Goal: Book appointment/travel/reservation

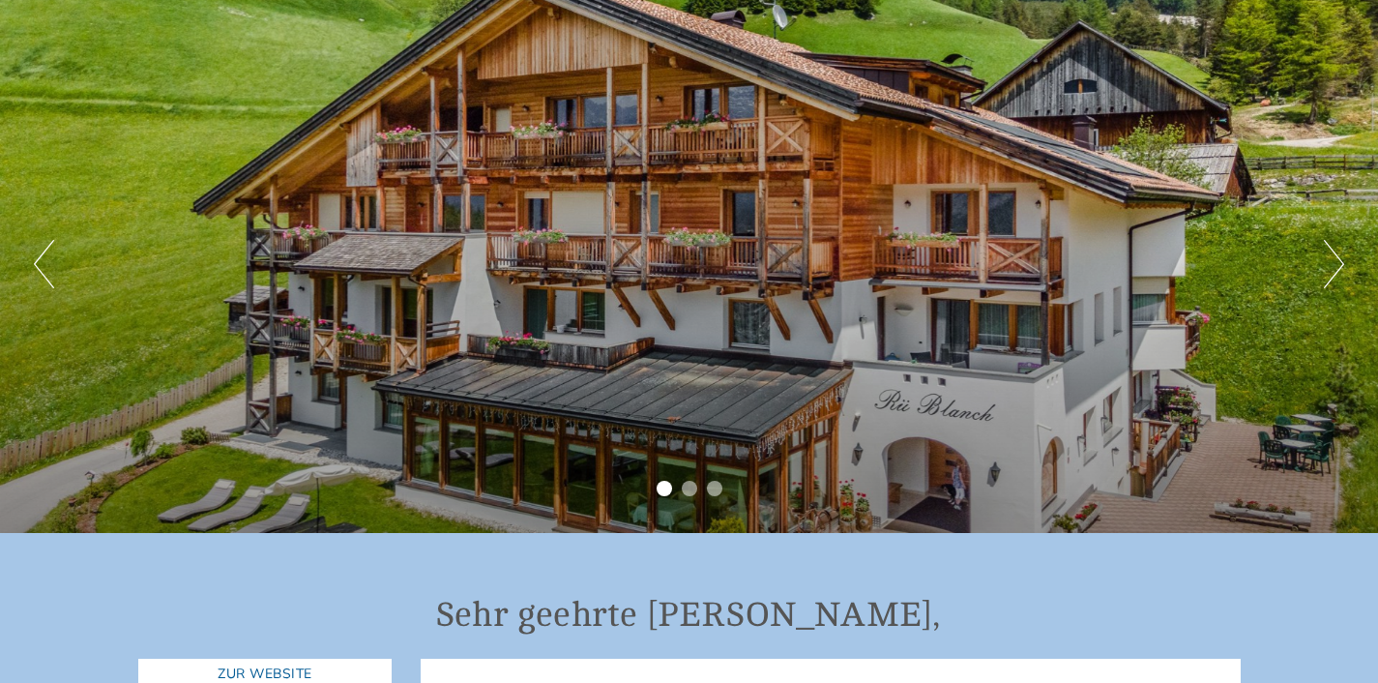
click at [1321, 277] on div "Previous Next 1 2 3" at bounding box center [689, 264] width 1378 height 538
click at [1339, 266] on button "Next" at bounding box center [1334, 264] width 20 height 48
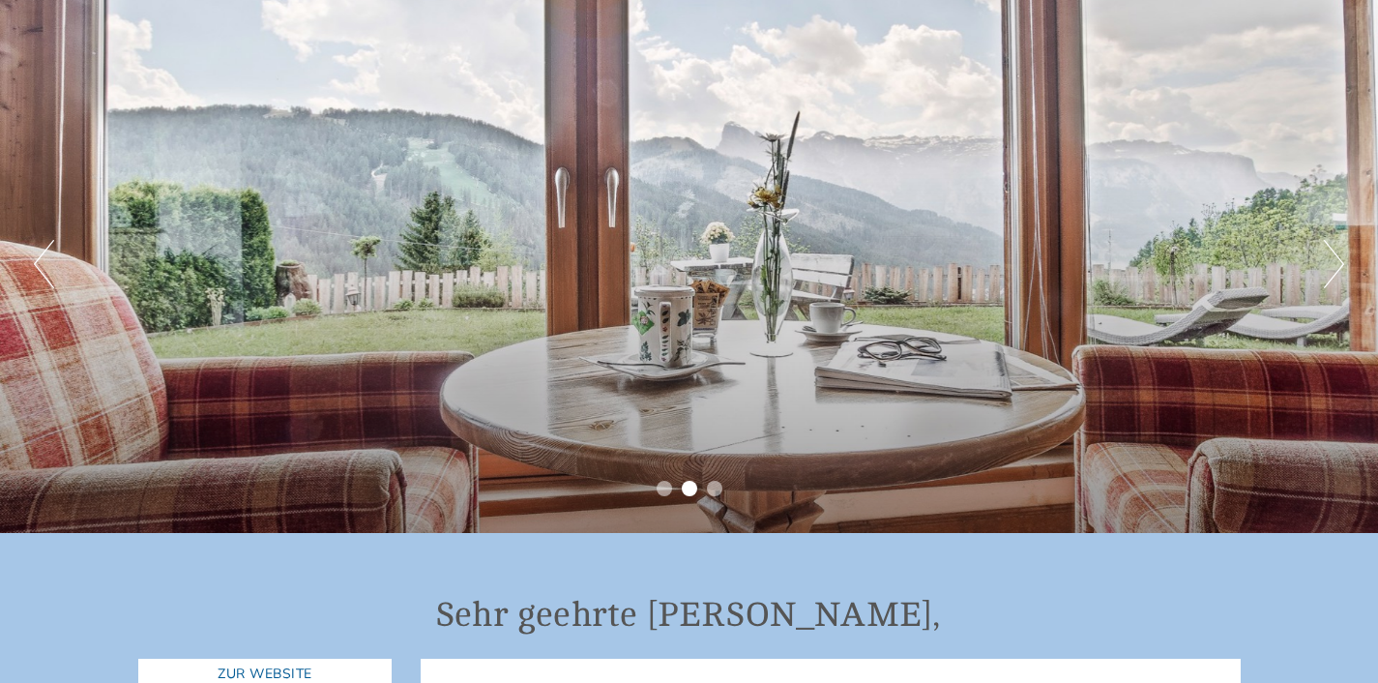
click at [1339, 266] on button "Next" at bounding box center [1334, 264] width 20 height 48
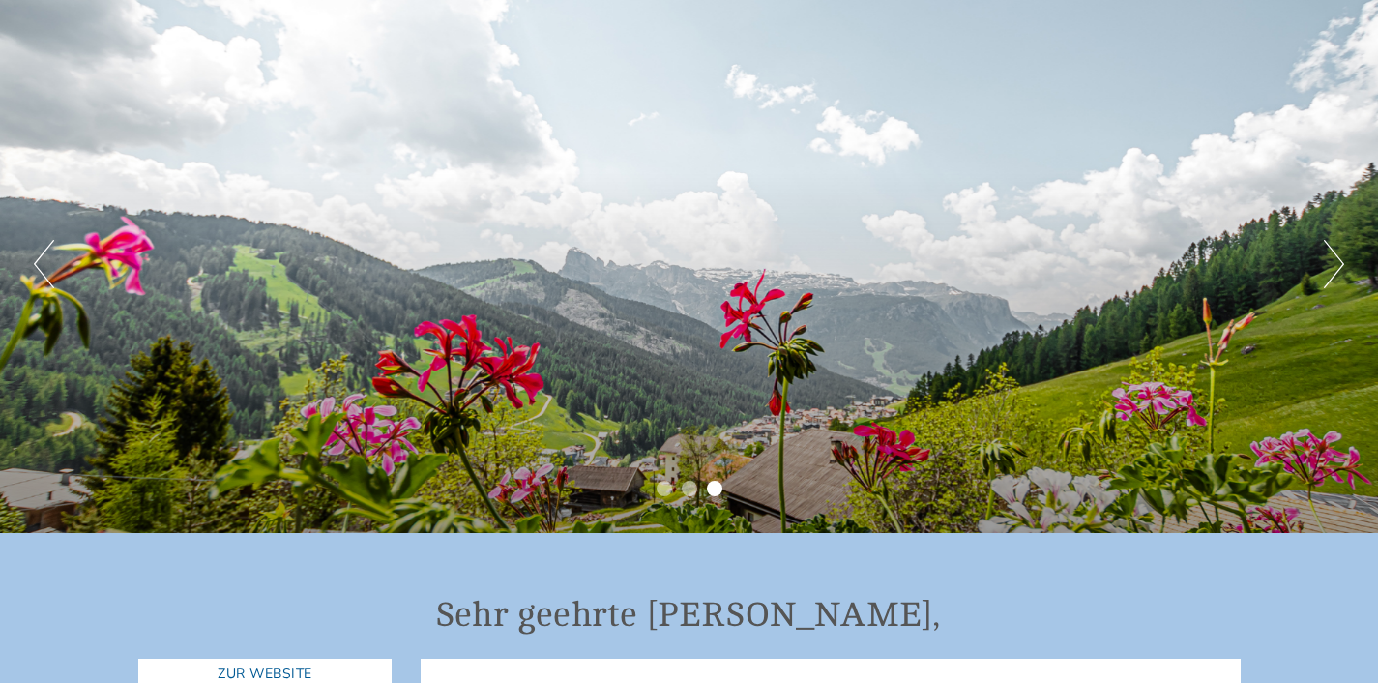
click at [1342, 266] on button "Next" at bounding box center [1334, 264] width 20 height 48
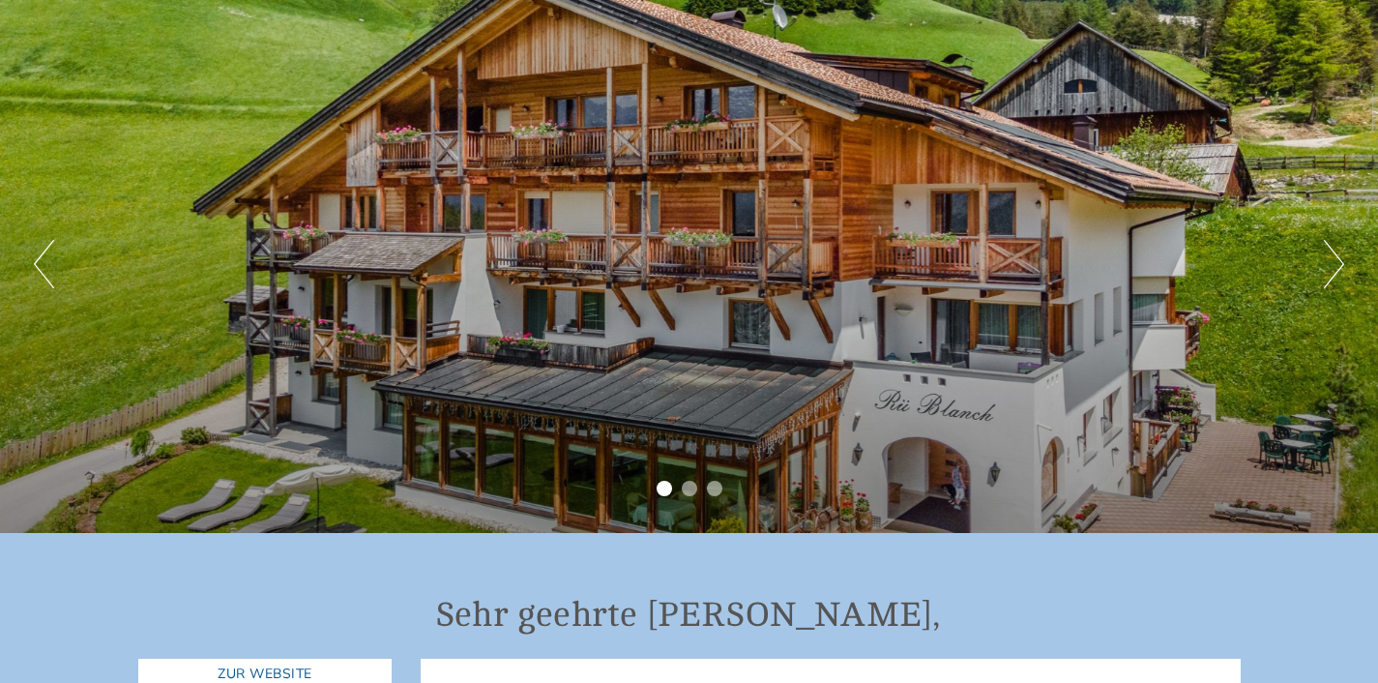
click at [1342, 266] on button "Next" at bounding box center [1334, 264] width 20 height 48
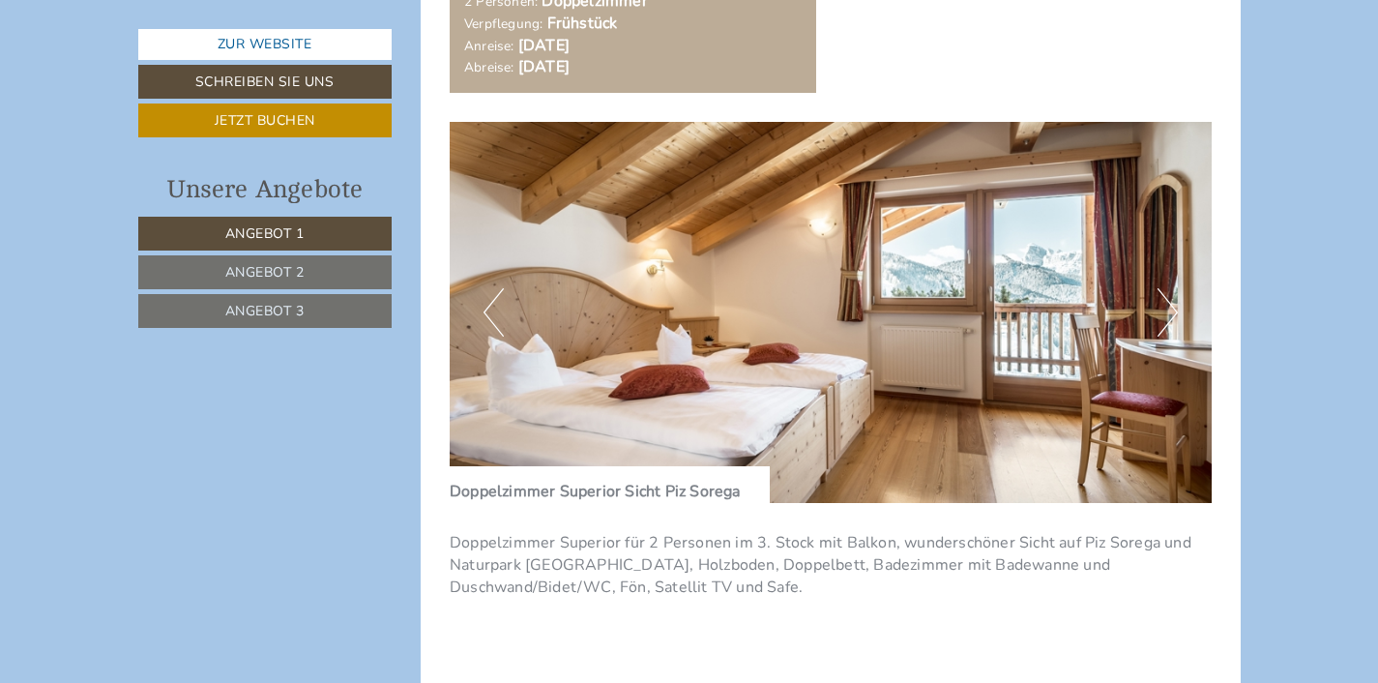
scroll to position [1516, 0]
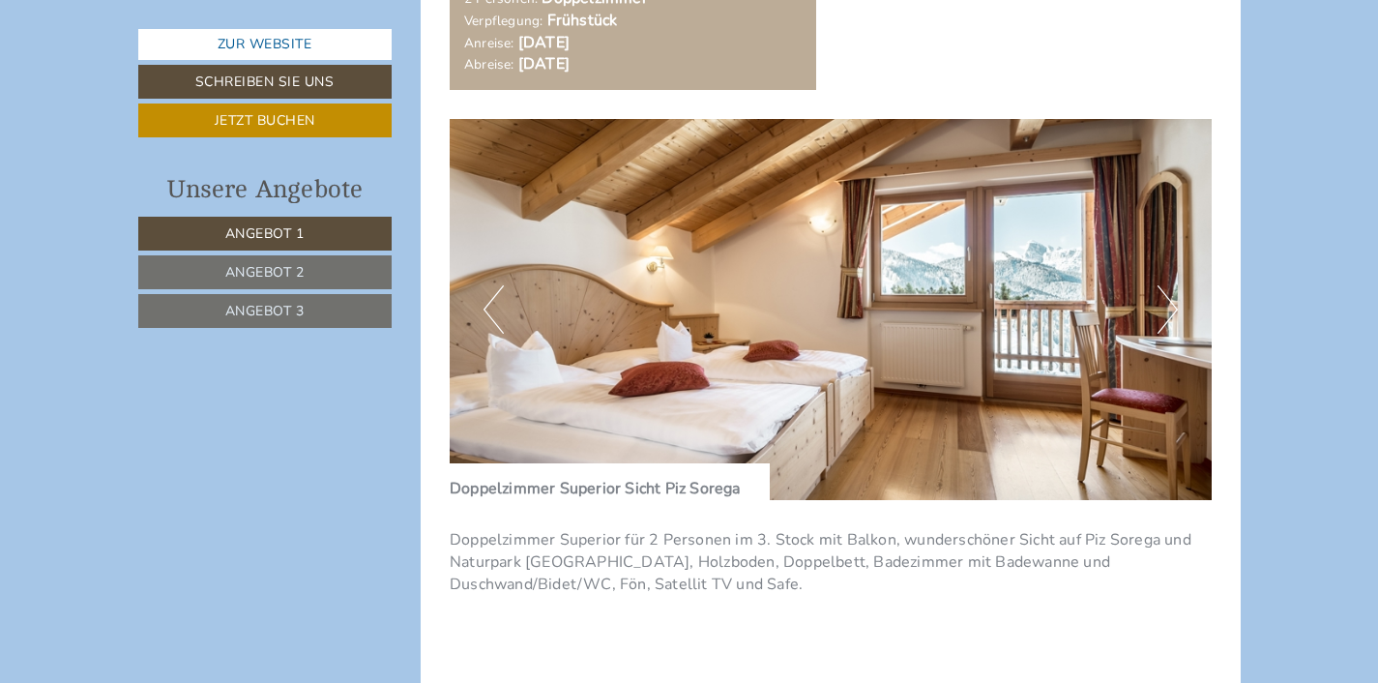
click at [1171, 317] on button "Next" at bounding box center [1167, 309] width 20 height 48
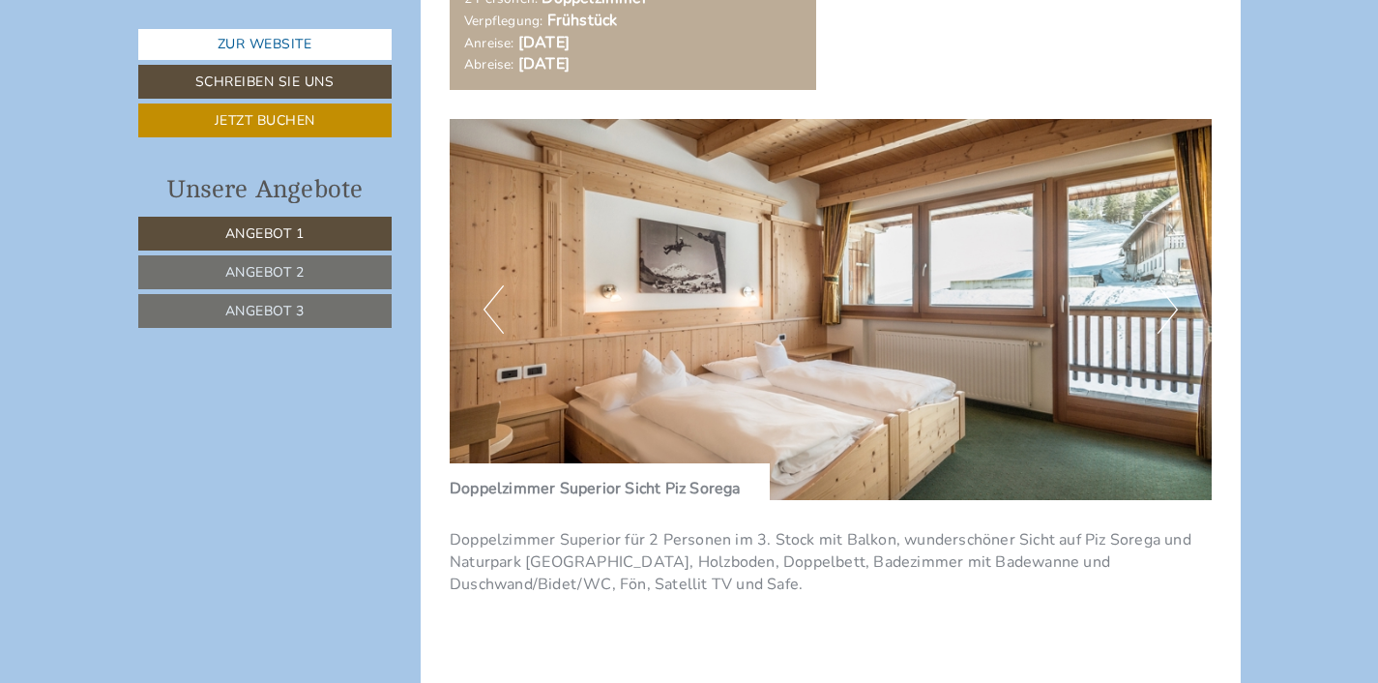
click at [1171, 317] on button "Next" at bounding box center [1167, 309] width 20 height 48
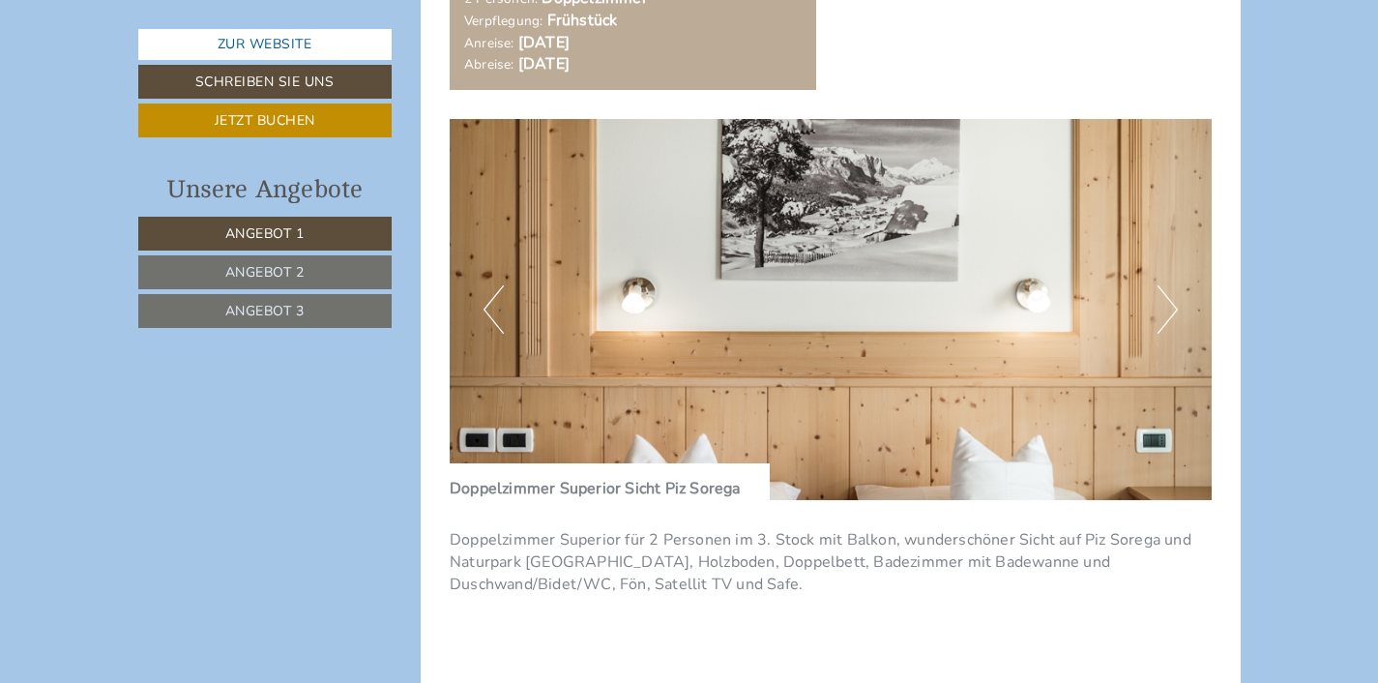
click at [1171, 317] on button "Next" at bounding box center [1167, 309] width 20 height 48
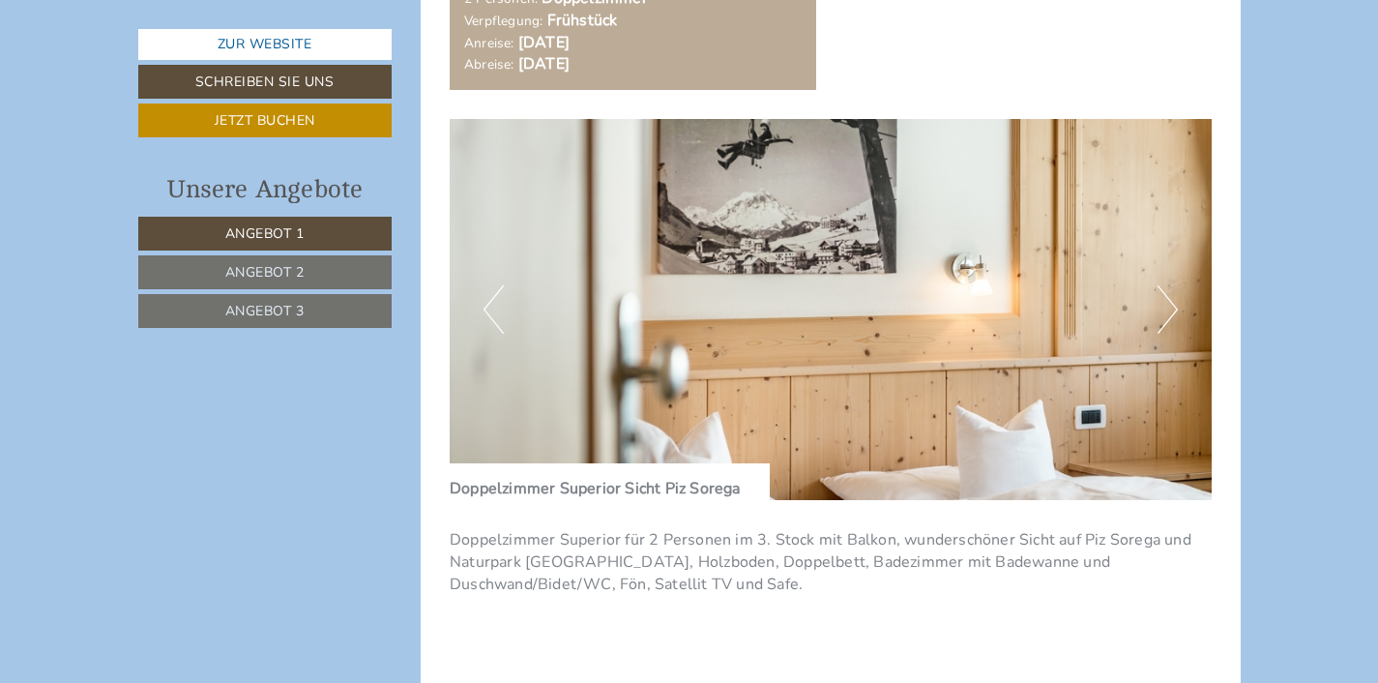
click at [1171, 317] on button "Next" at bounding box center [1167, 309] width 20 height 48
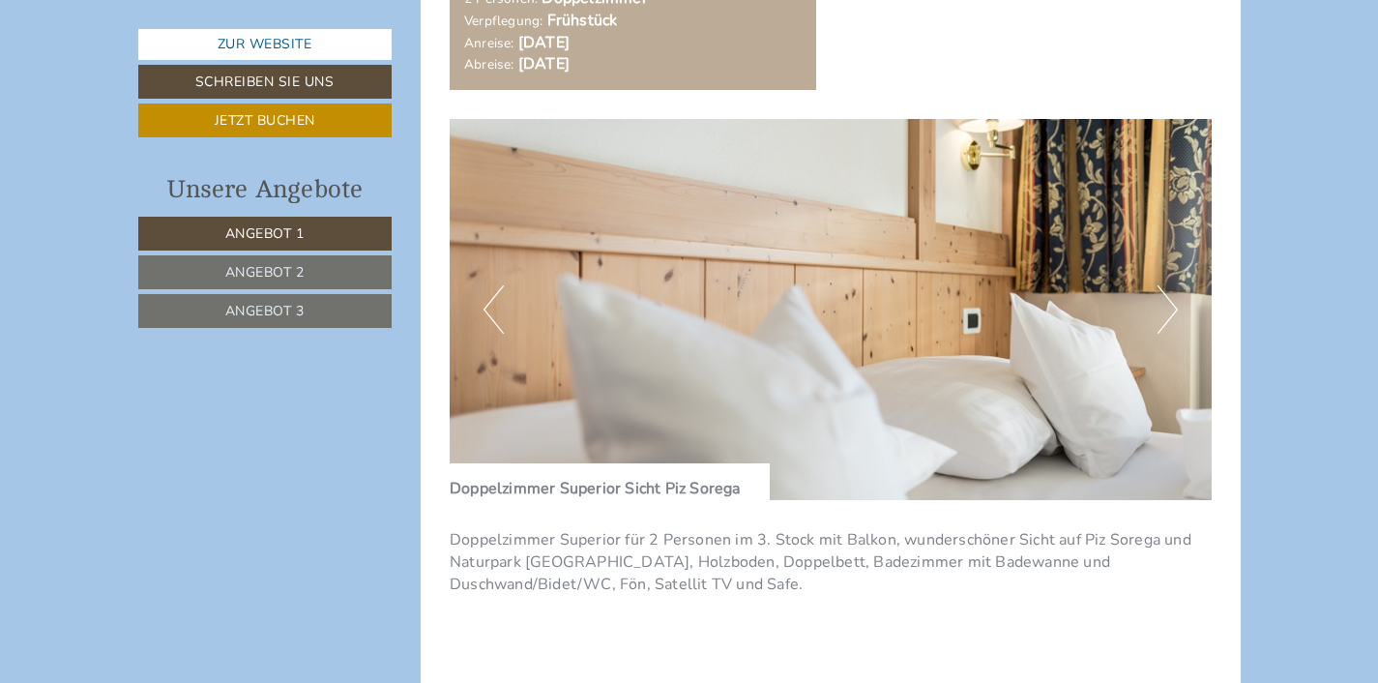
click at [1171, 317] on button "Next" at bounding box center [1167, 309] width 20 height 48
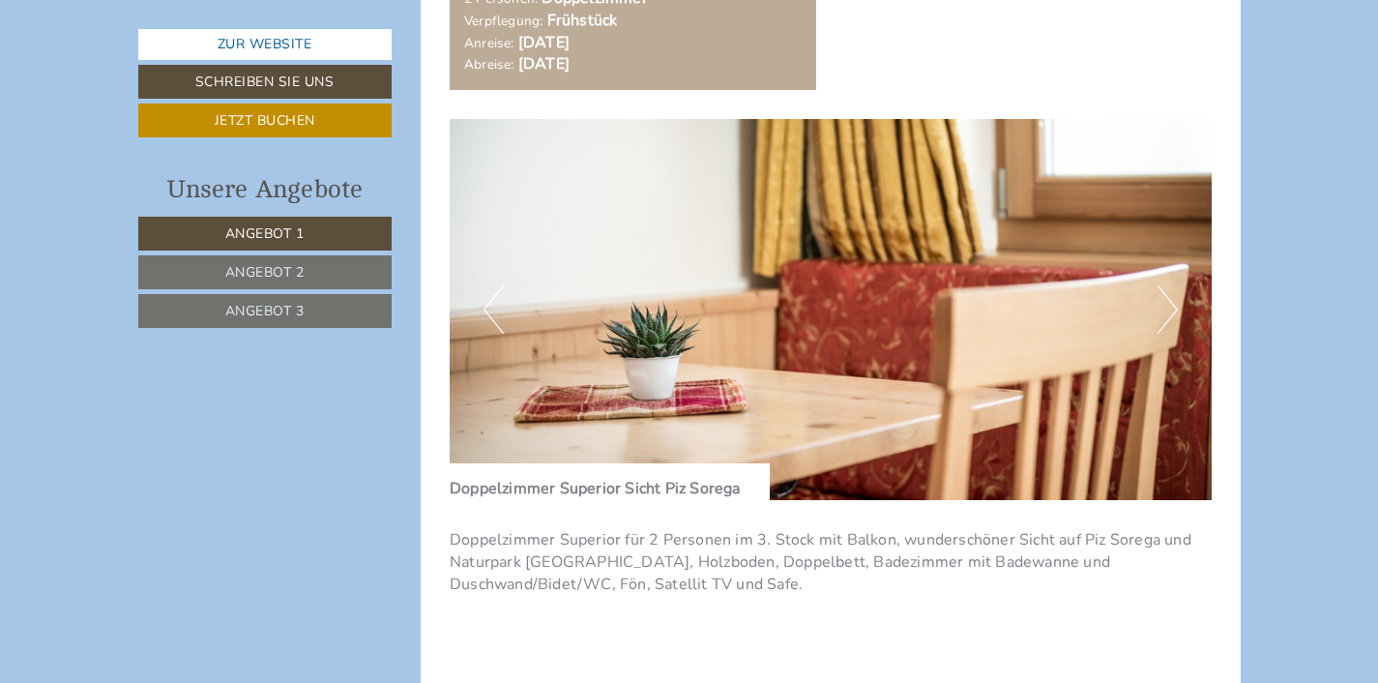
click at [1171, 317] on button "Next" at bounding box center [1167, 309] width 20 height 48
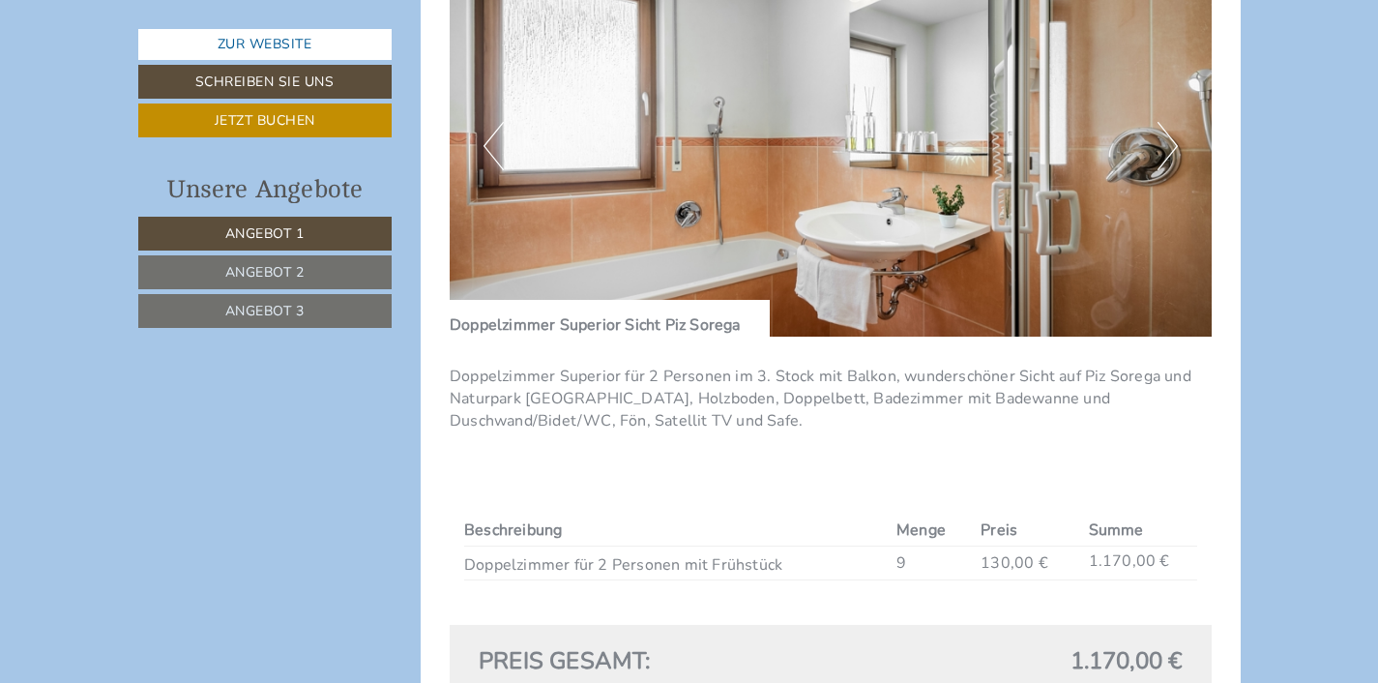
scroll to position [1683, 0]
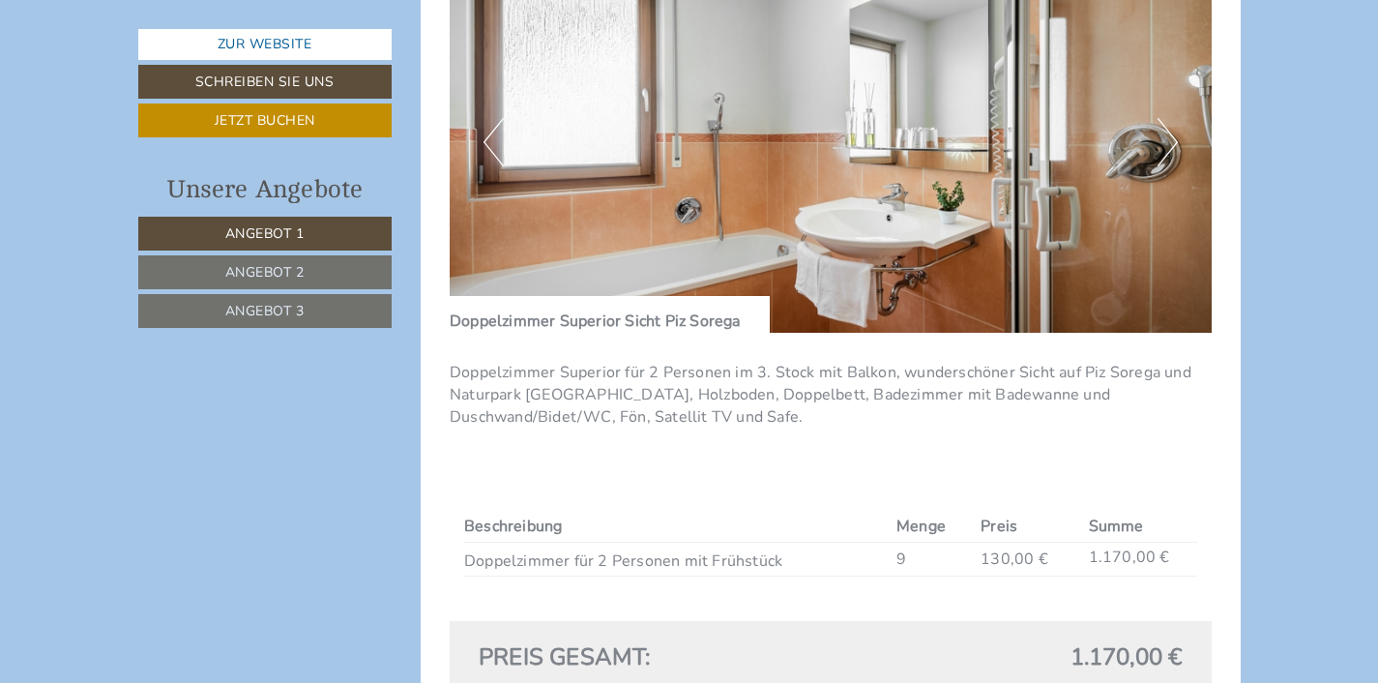
click at [1172, 141] on button "Next" at bounding box center [1167, 142] width 20 height 48
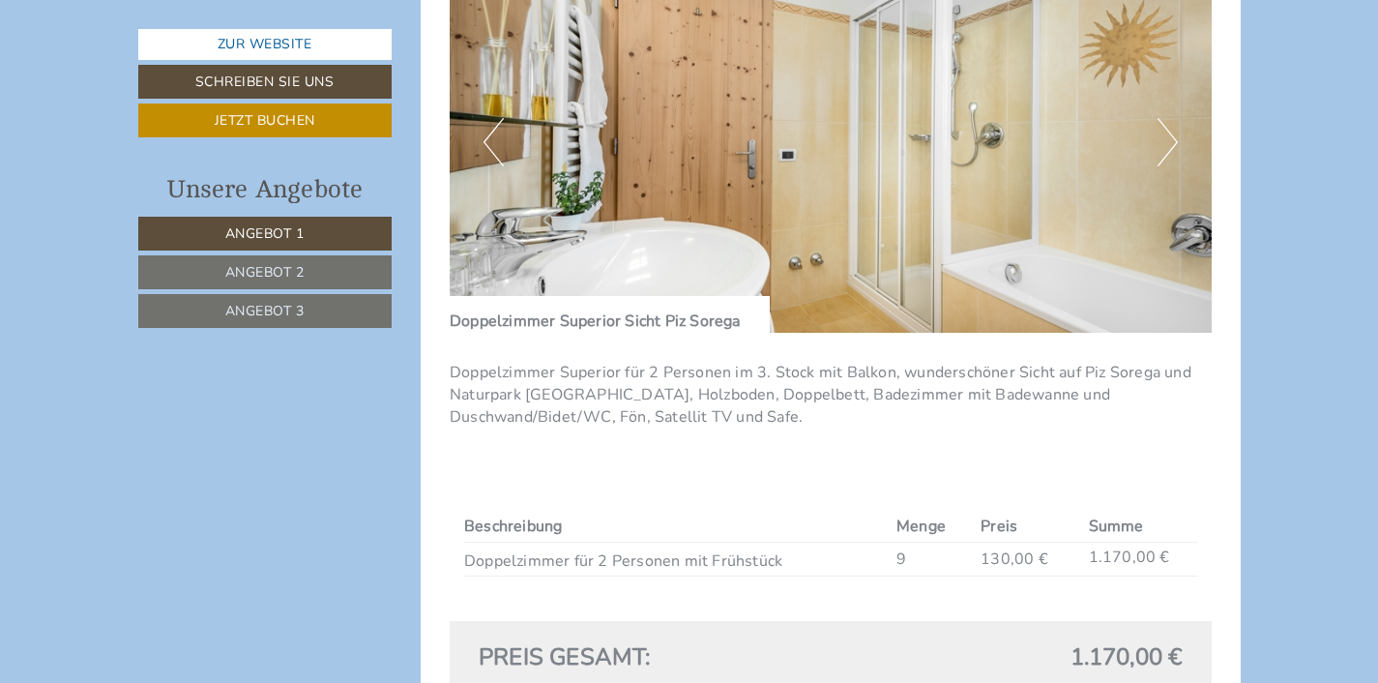
click at [1172, 142] on button "Next" at bounding box center [1167, 142] width 20 height 48
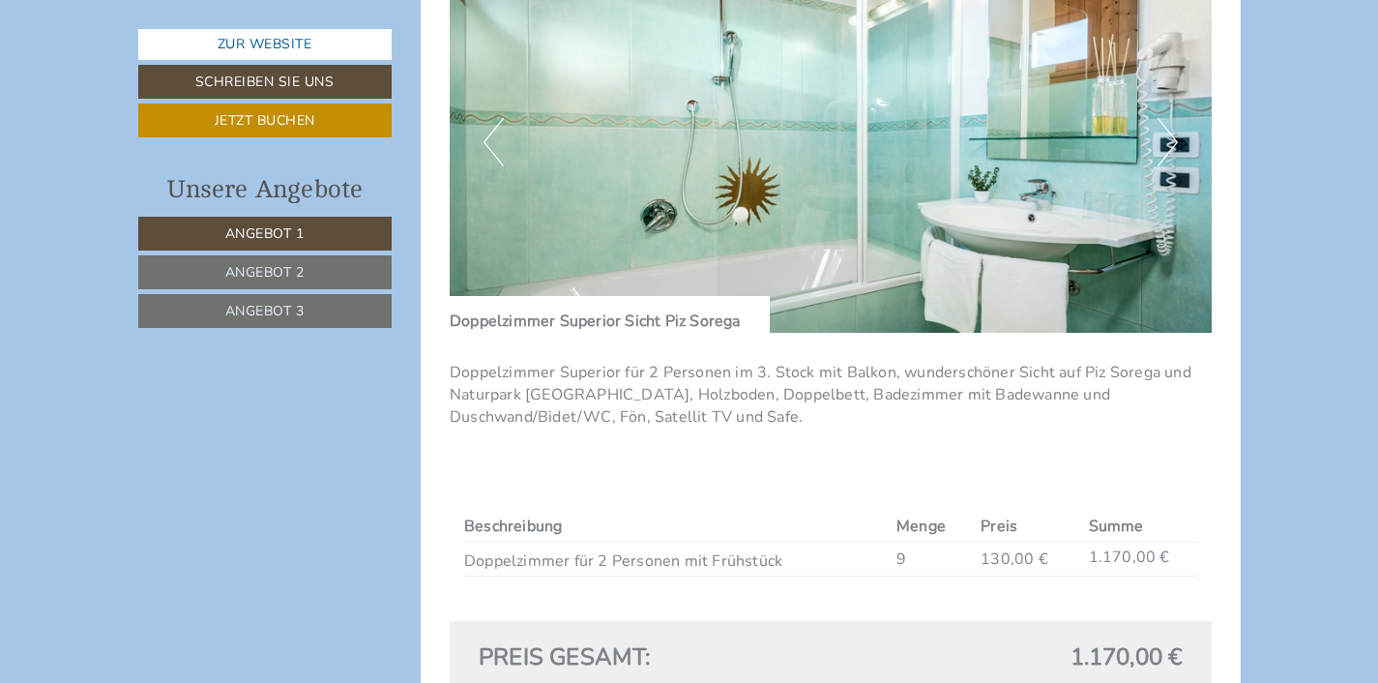
click at [1160, 151] on button "Next" at bounding box center [1167, 142] width 20 height 48
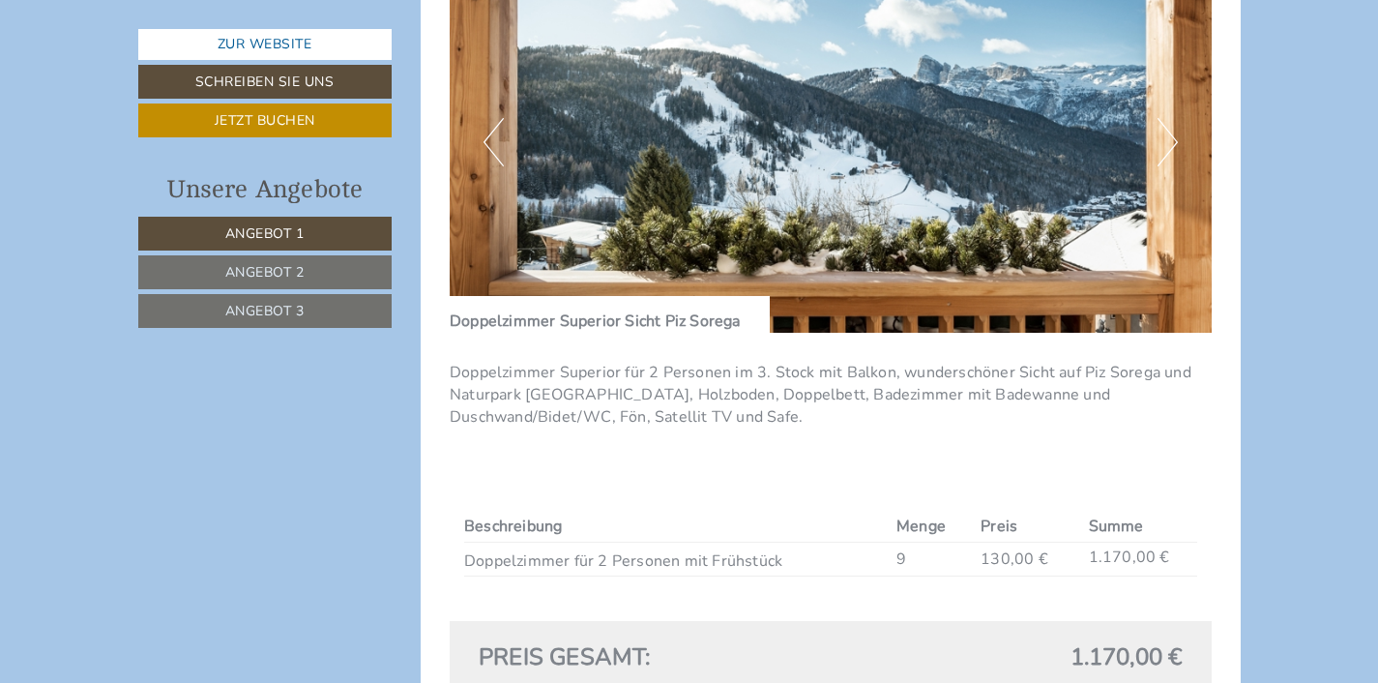
click at [1160, 151] on button "Next" at bounding box center [1167, 142] width 20 height 48
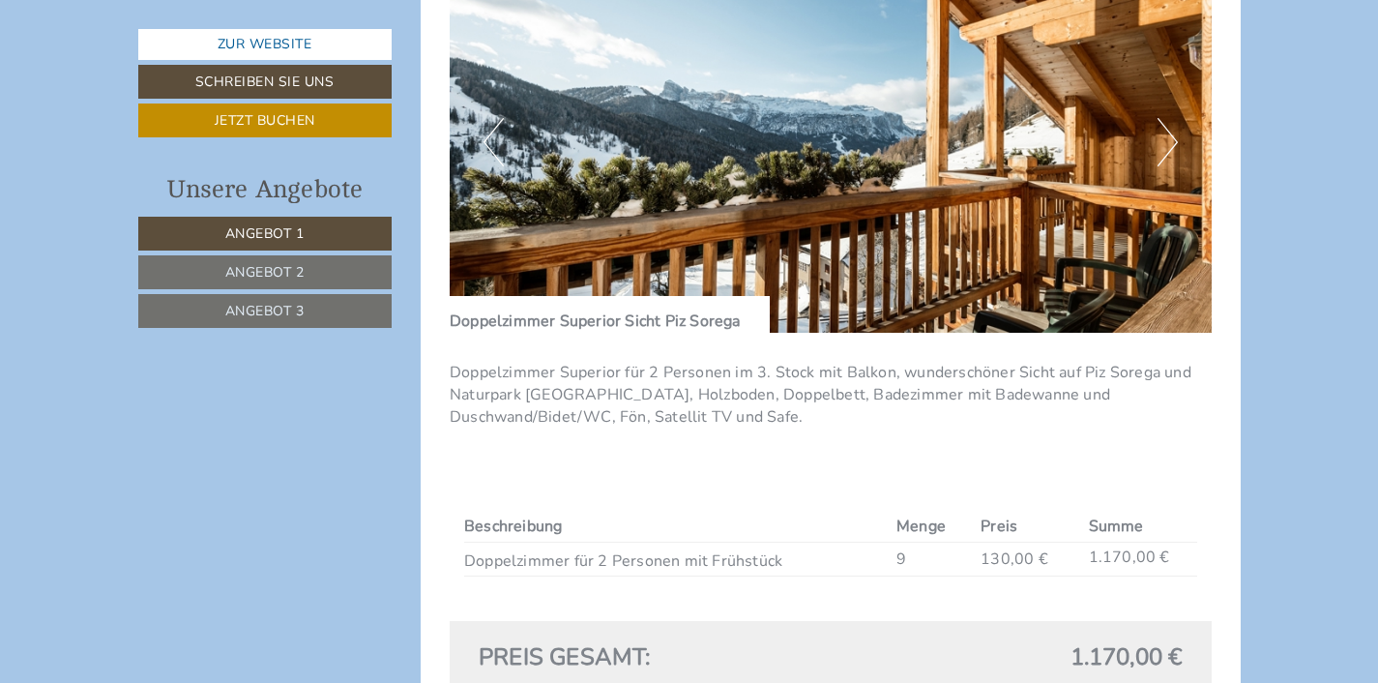
click at [1160, 151] on button "Next" at bounding box center [1167, 142] width 20 height 48
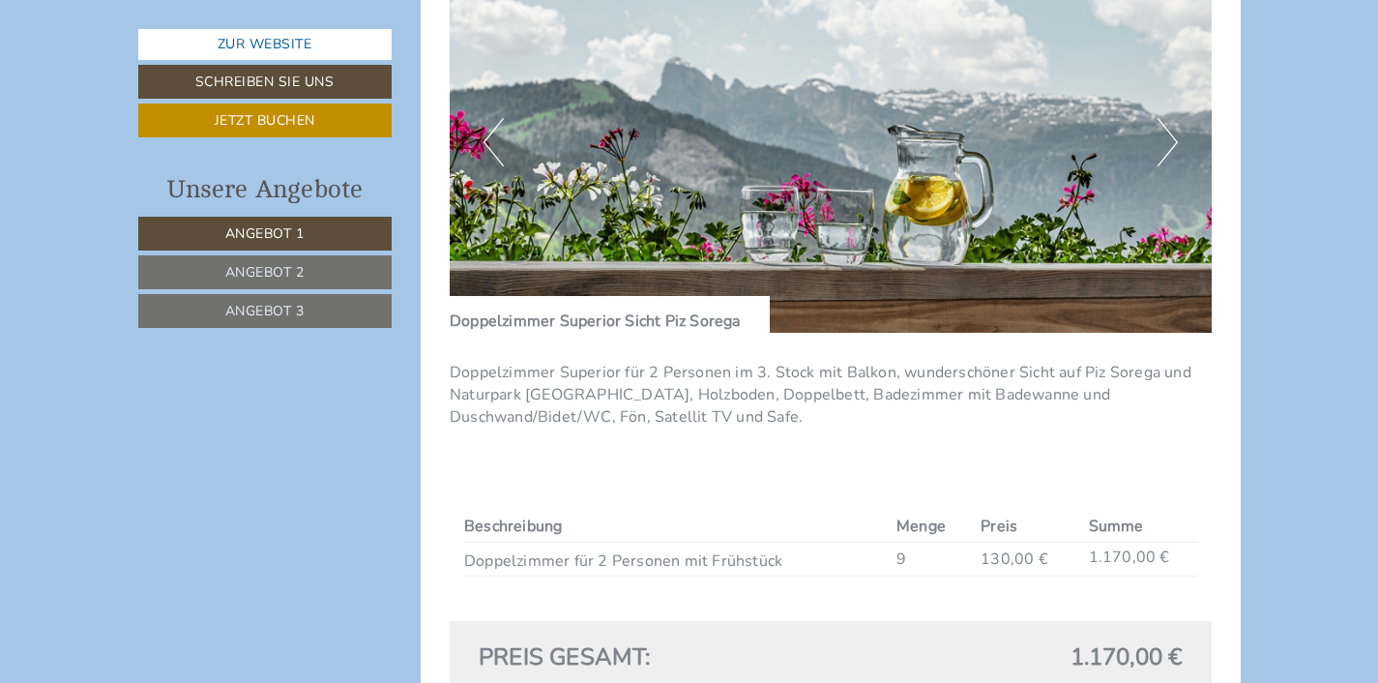
click at [1160, 151] on button "Next" at bounding box center [1167, 142] width 20 height 48
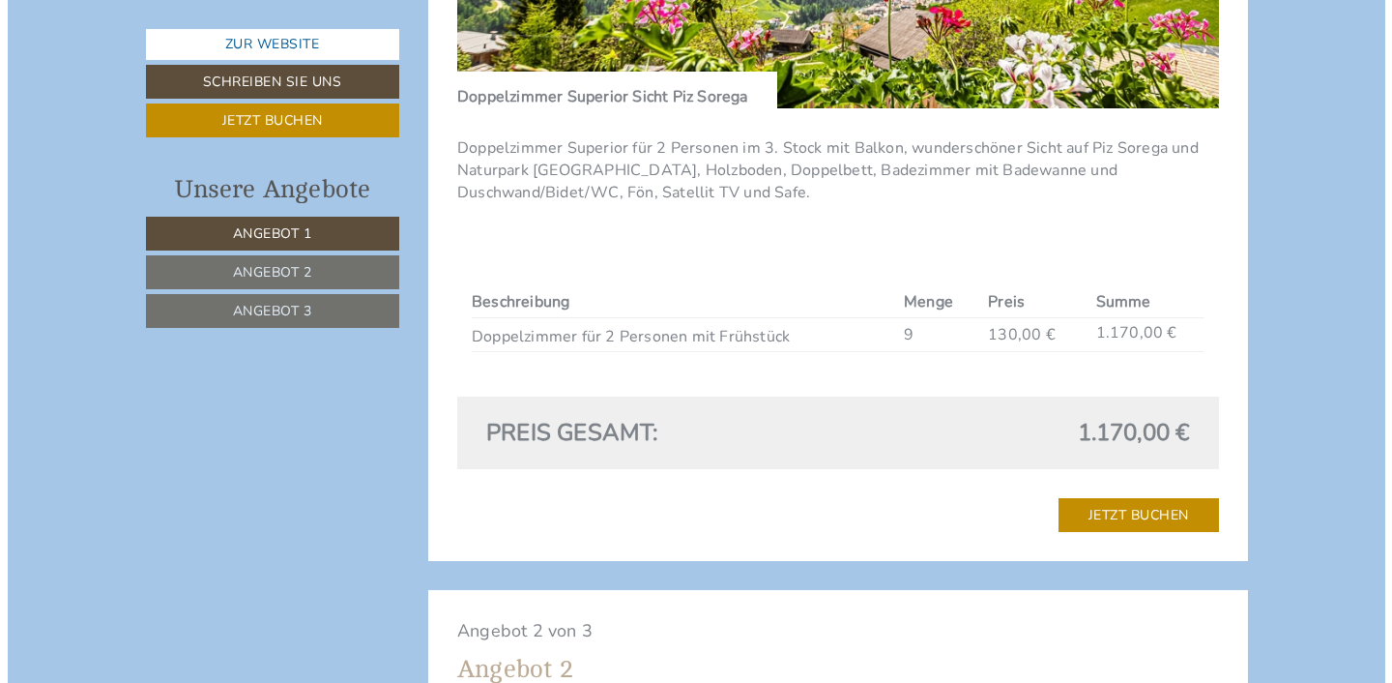
scroll to position [1917, 0]
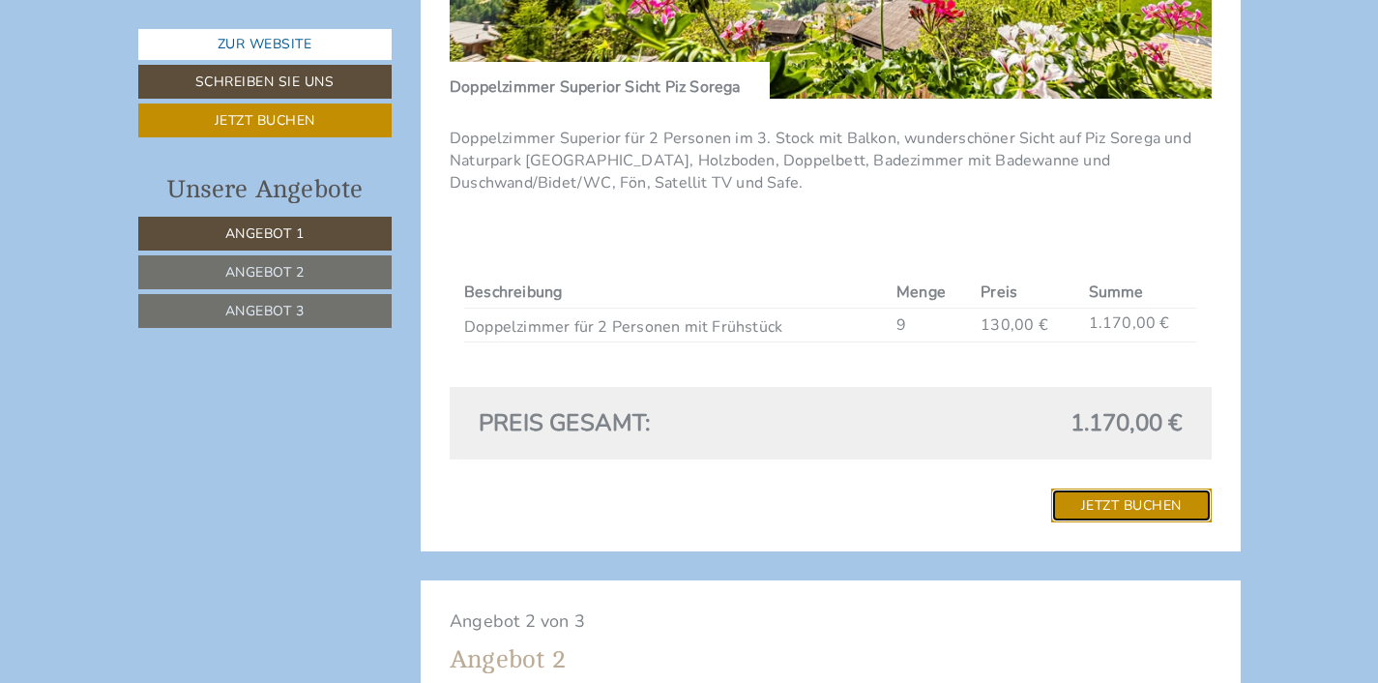
click at [1132, 506] on link "Jetzt buchen" at bounding box center [1131, 505] width 161 height 34
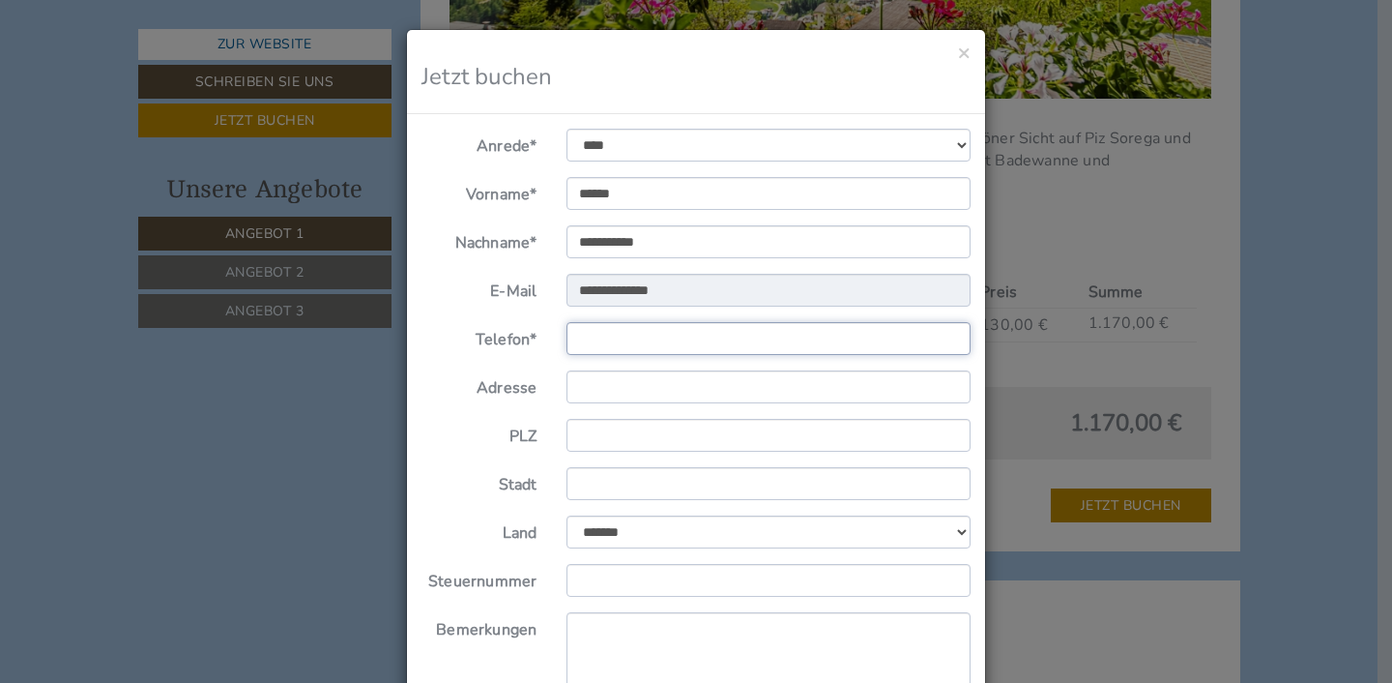
click at [689, 341] on input "Telefon*" at bounding box center [769, 338] width 405 height 33
type input "*"
type input "**********"
click at [611, 386] on input "Adresse" at bounding box center [769, 386] width 405 height 33
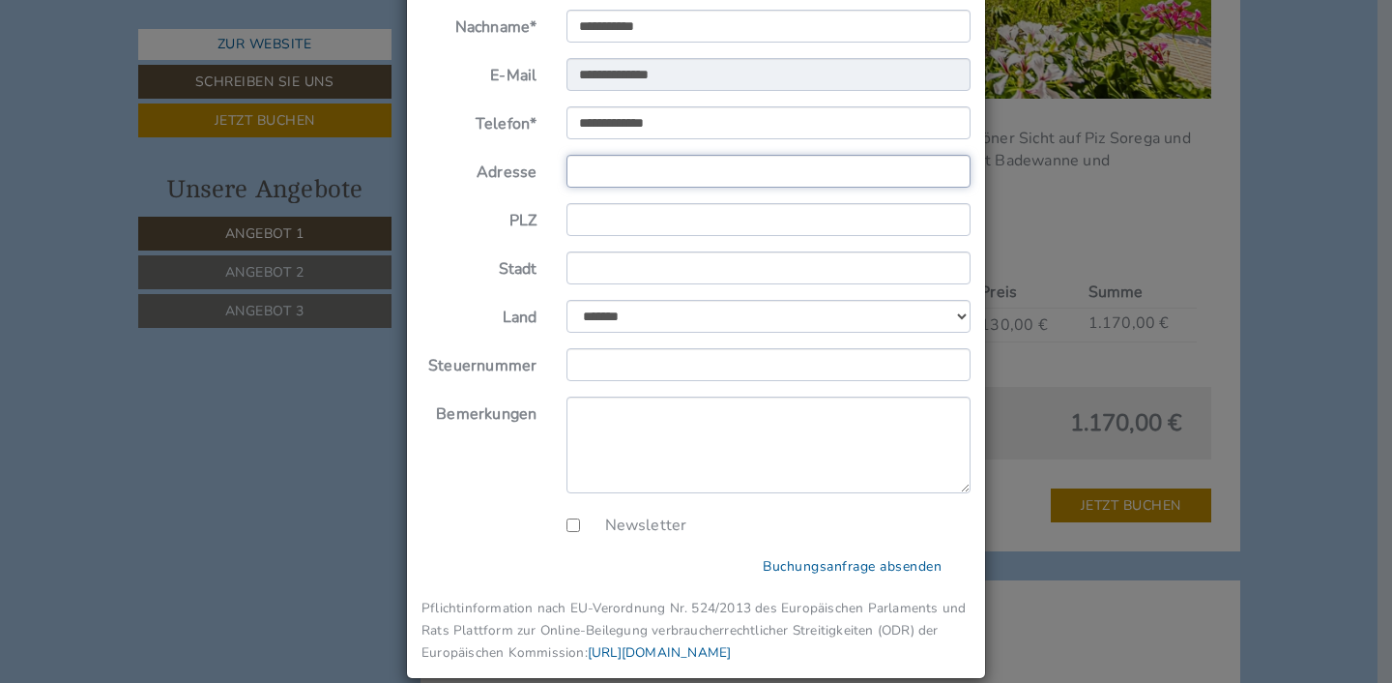
scroll to position [241, 0]
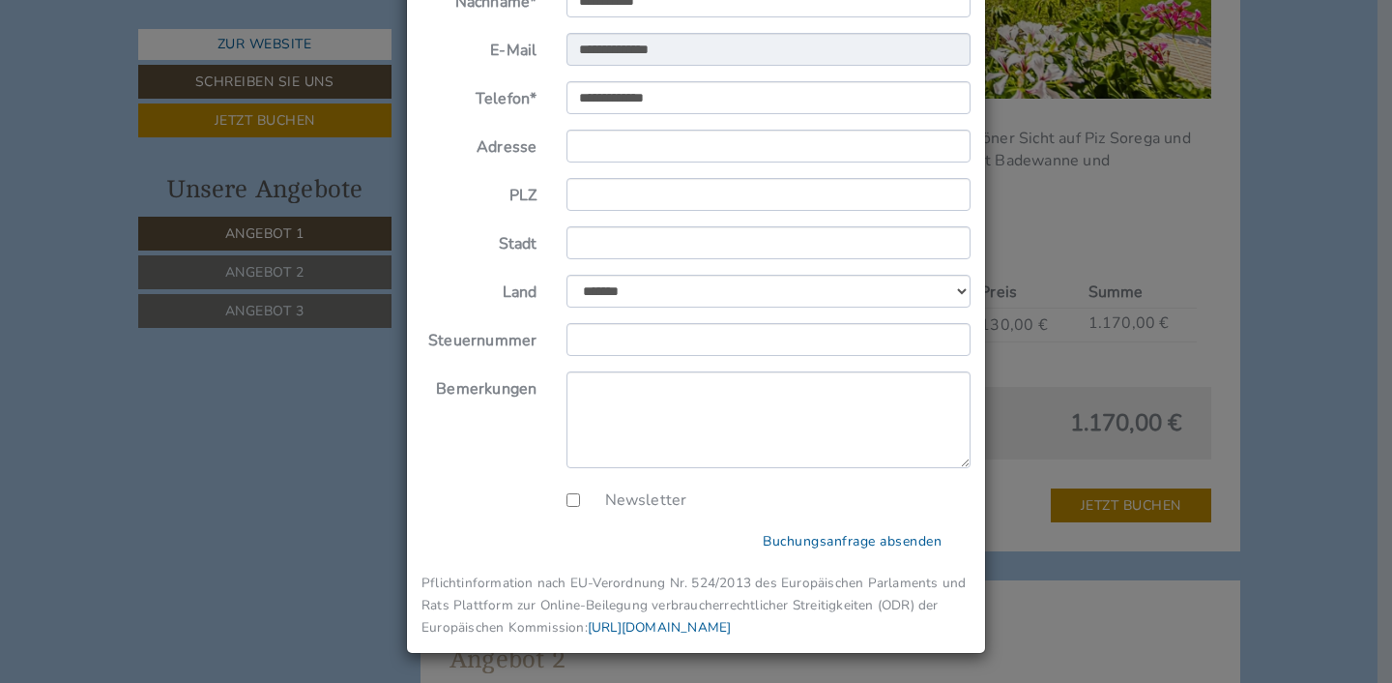
click at [474, 479] on form "**********" at bounding box center [696, 262] width 549 height 749
click at [648, 147] on input "Adresse" at bounding box center [769, 146] width 405 height 33
type input "**********"
click at [652, 199] on input "PLZ" at bounding box center [769, 194] width 405 height 33
type input "*****"
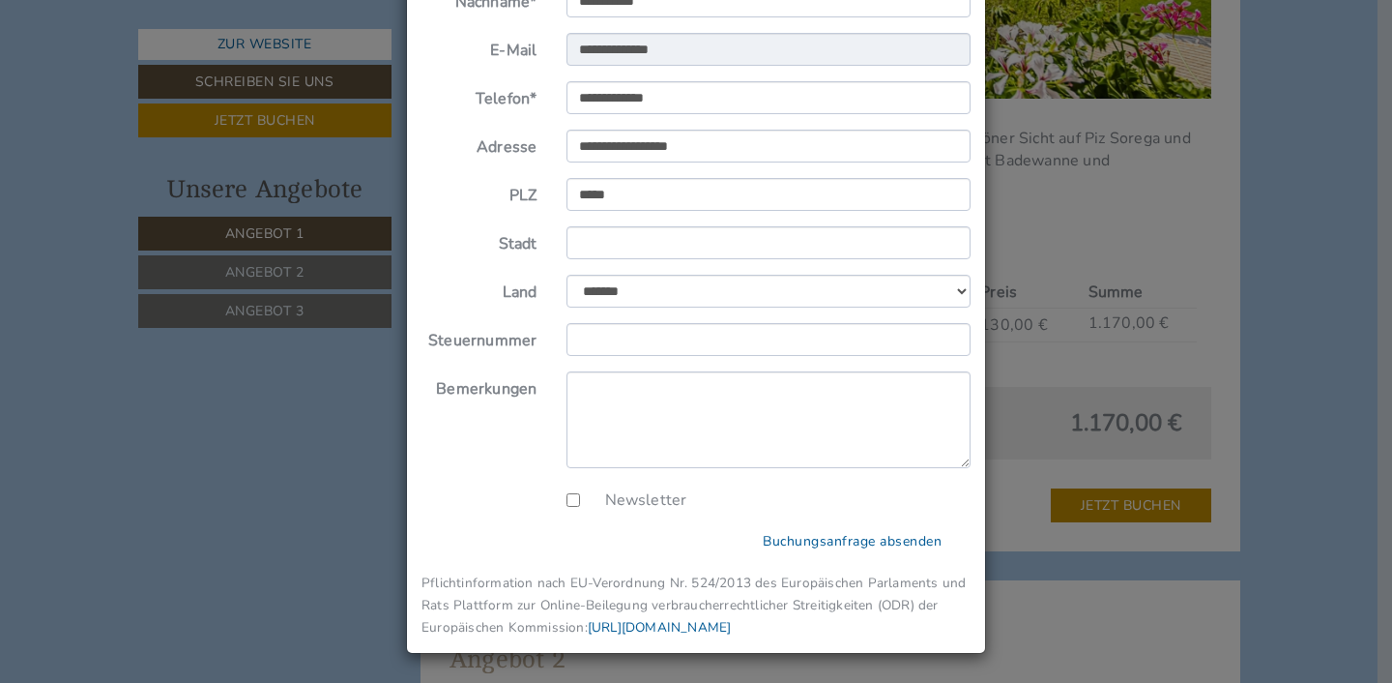
click at [653, 226] on form "**********" at bounding box center [696, 262] width 549 height 749
click at [652, 235] on input "Stadt" at bounding box center [769, 242] width 405 height 33
type input "******"
click at [567, 275] on select "**********" at bounding box center [769, 291] width 405 height 33
select select "*"
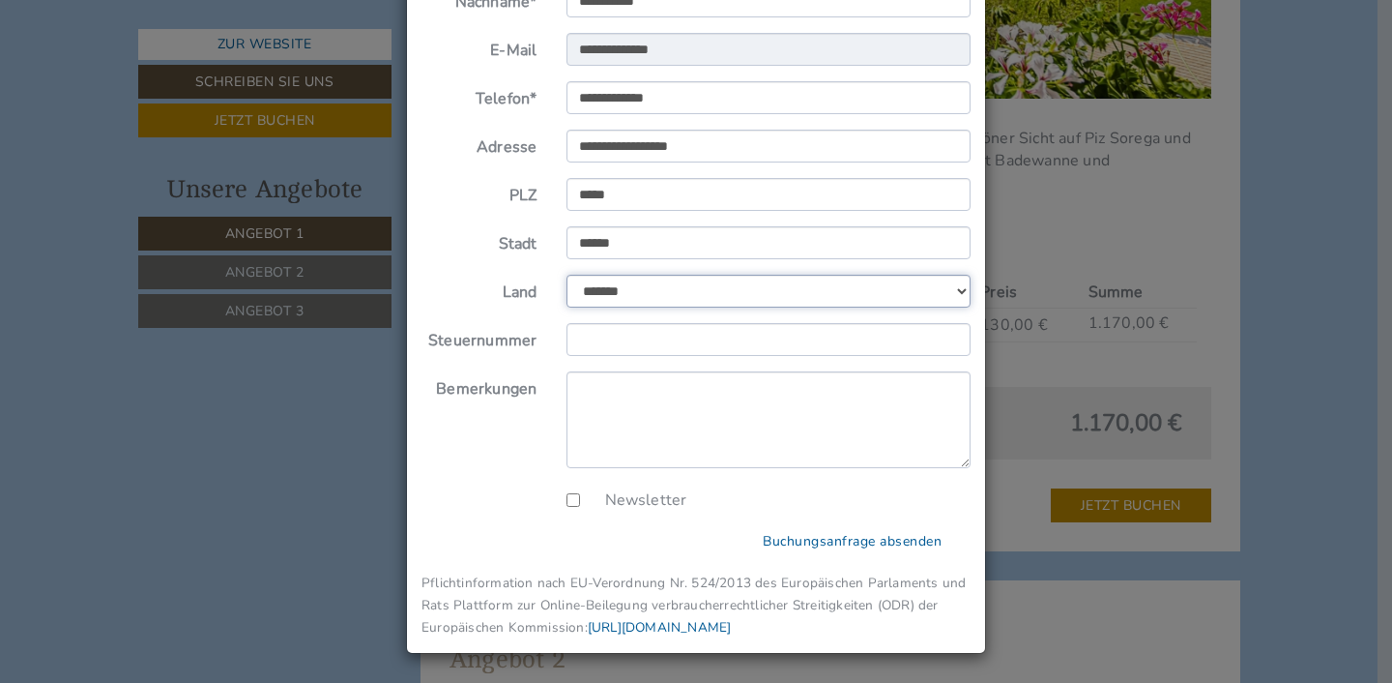
click option "**********" at bounding box center [0, 0] width 0 height 0
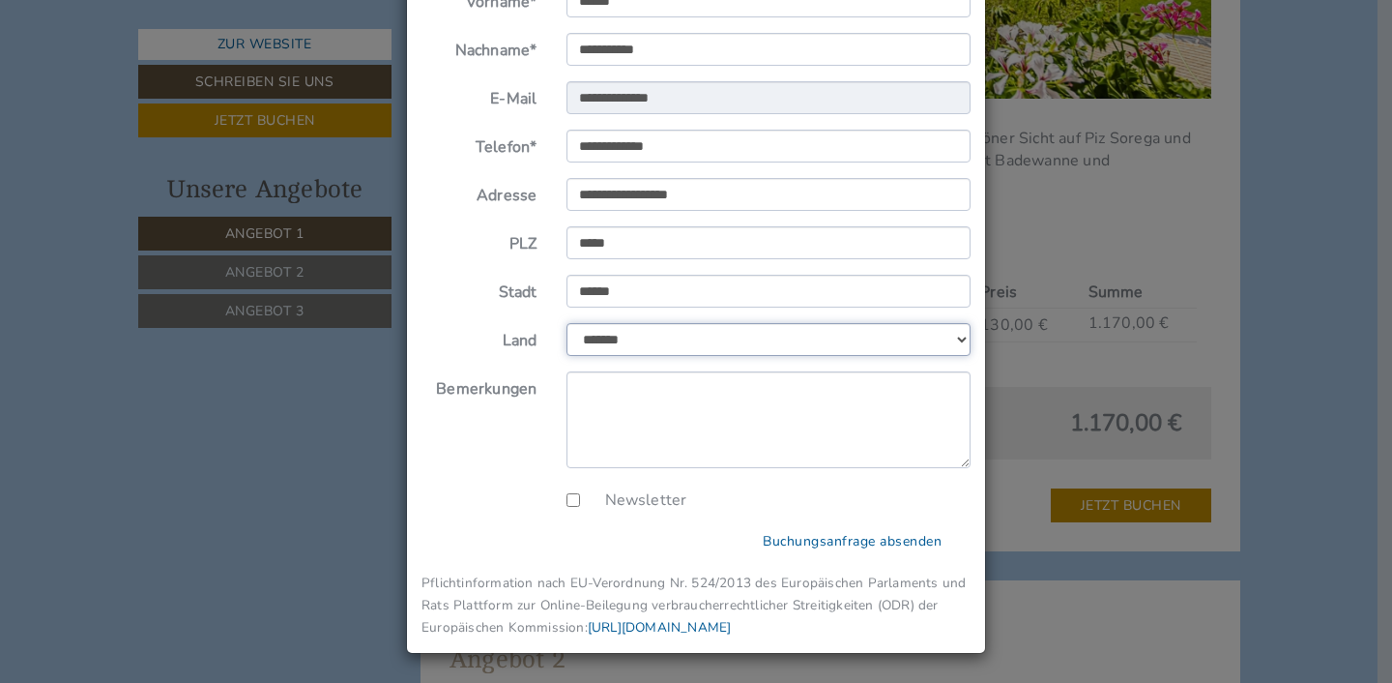
scroll to position [192, 0]
click at [442, 492] on div "Newsletter" at bounding box center [696, 496] width 578 height 29
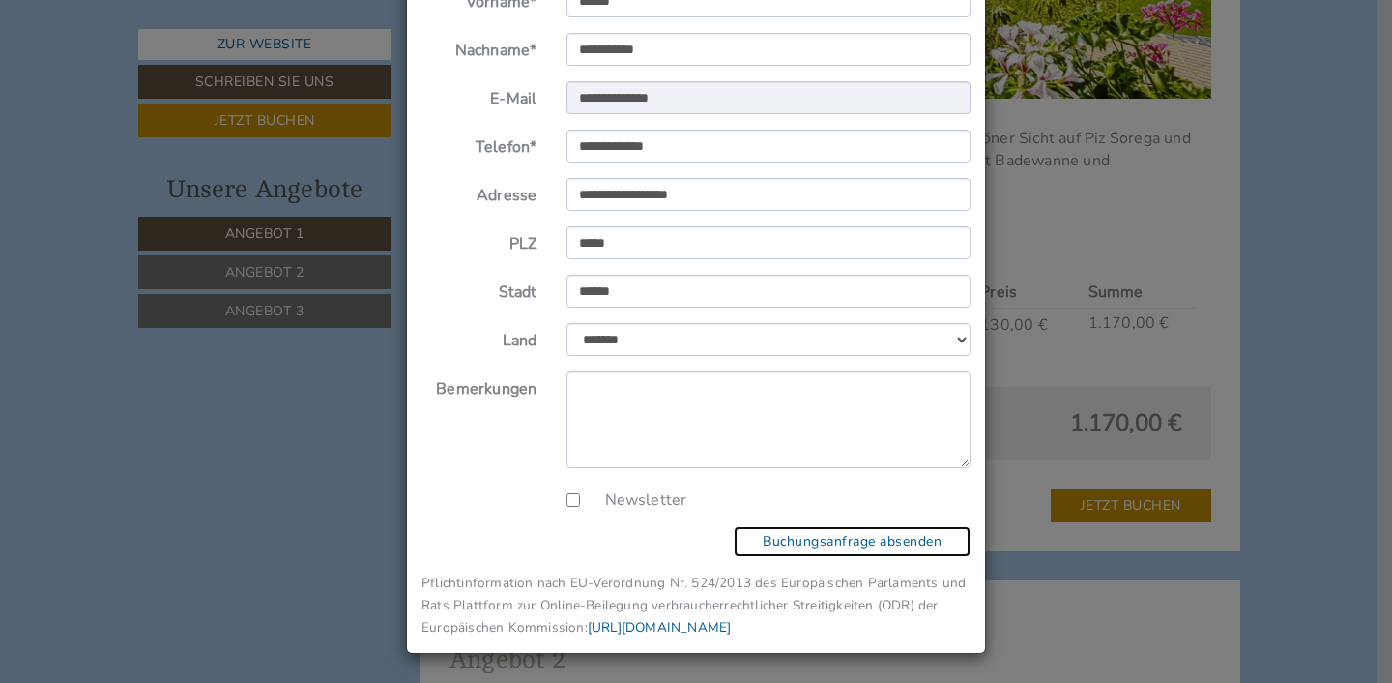
click at [842, 541] on button "Buchungsanfrage absenden" at bounding box center [852, 541] width 237 height 31
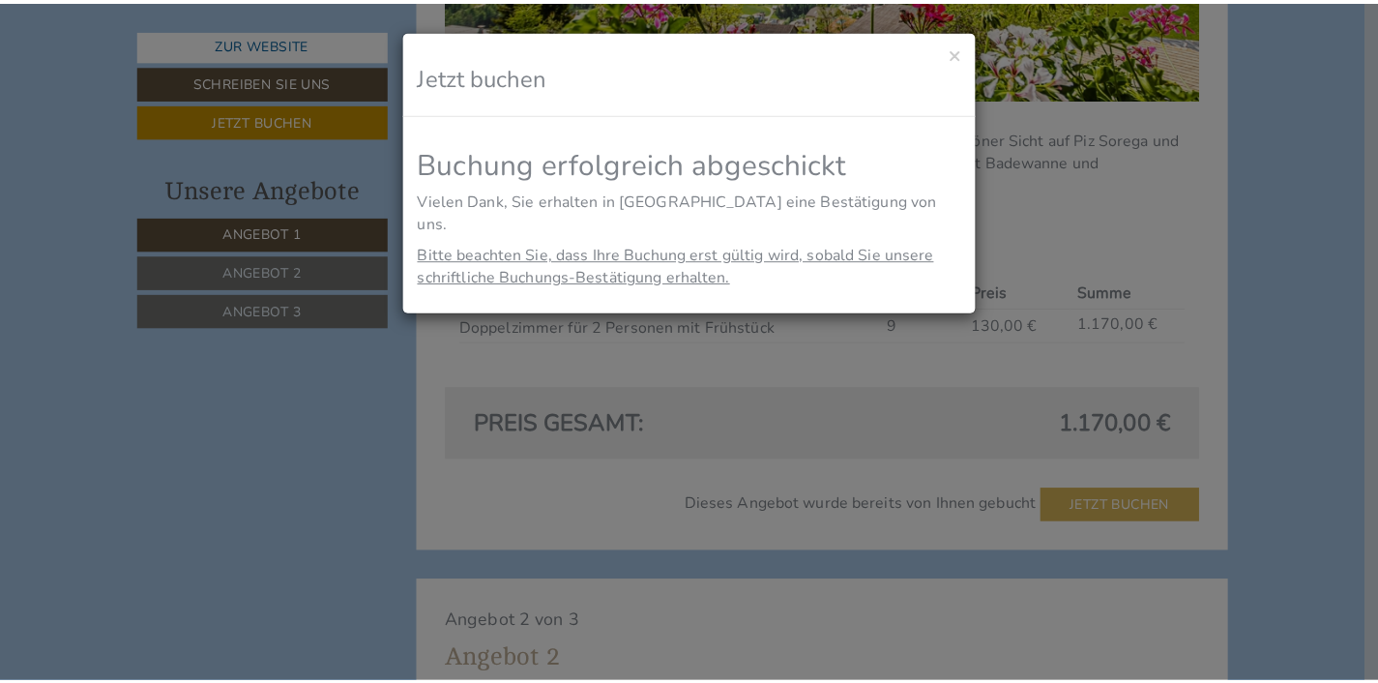
scroll to position [0, 0]
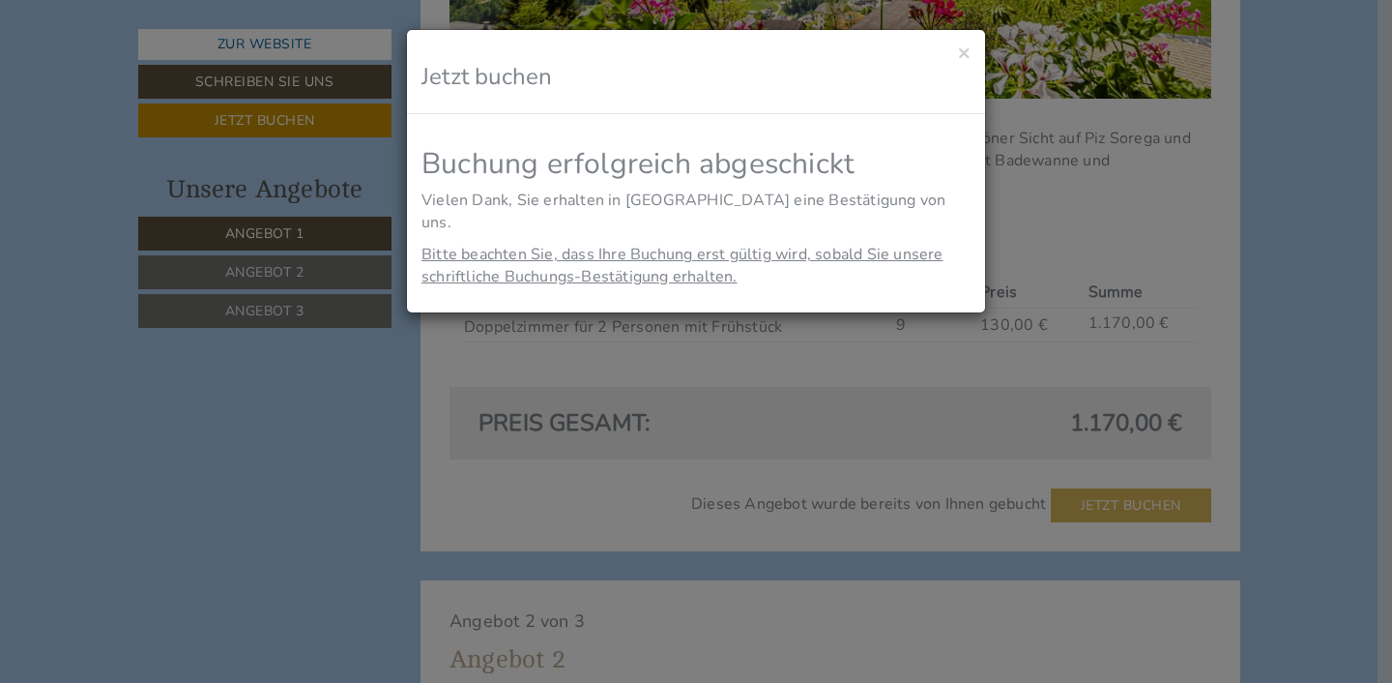
click at [972, 55] on div "× Jetzt buchen" at bounding box center [696, 72] width 578 height 84
click at [959, 51] on button "×" at bounding box center [964, 53] width 13 height 20
